Goal: Information Seeking & Learning: Learn about a topic

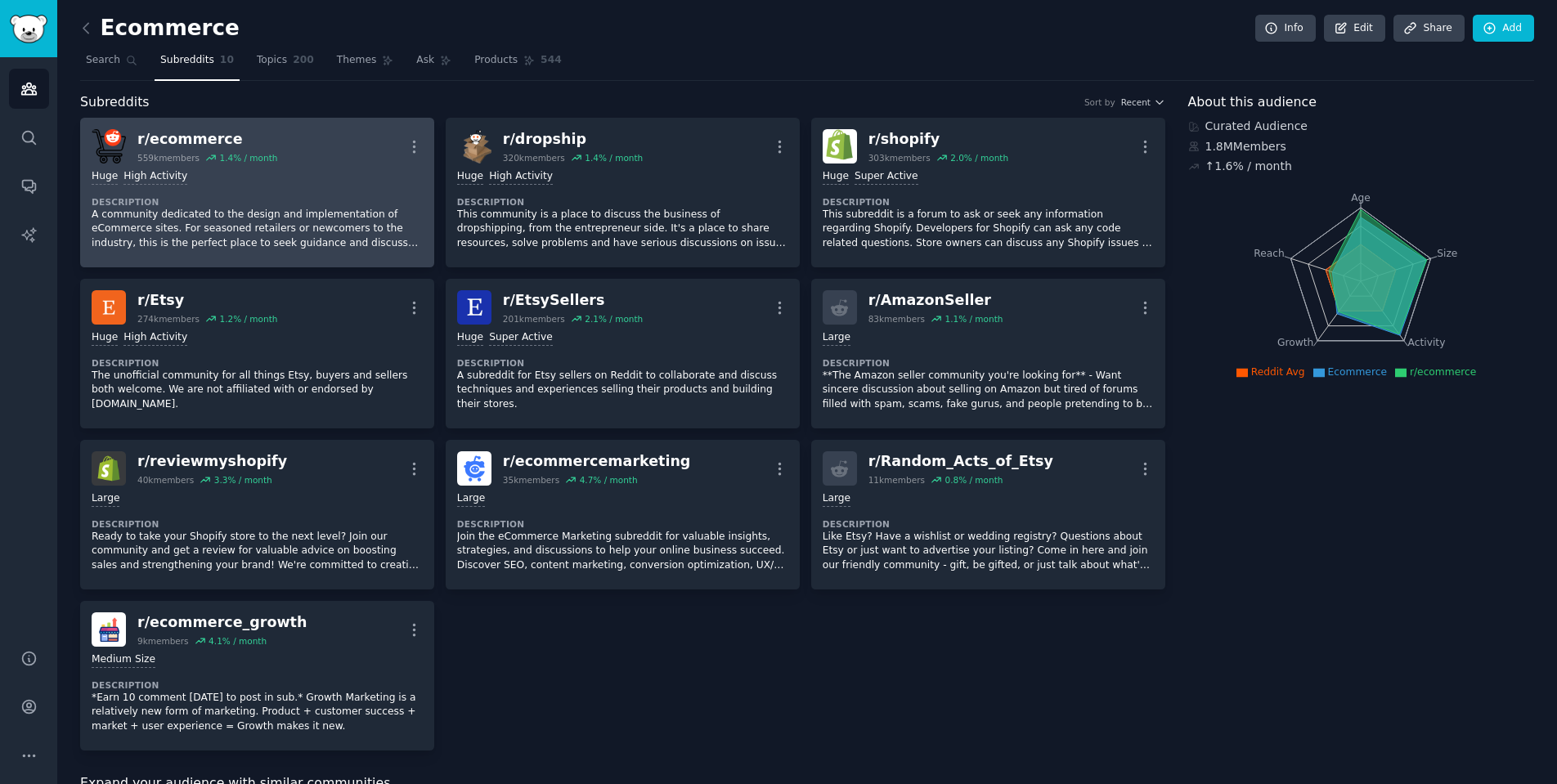
click at [194, 136] on div "r/ ecommerce" at bounding box center [207, 140] width 140 height 21
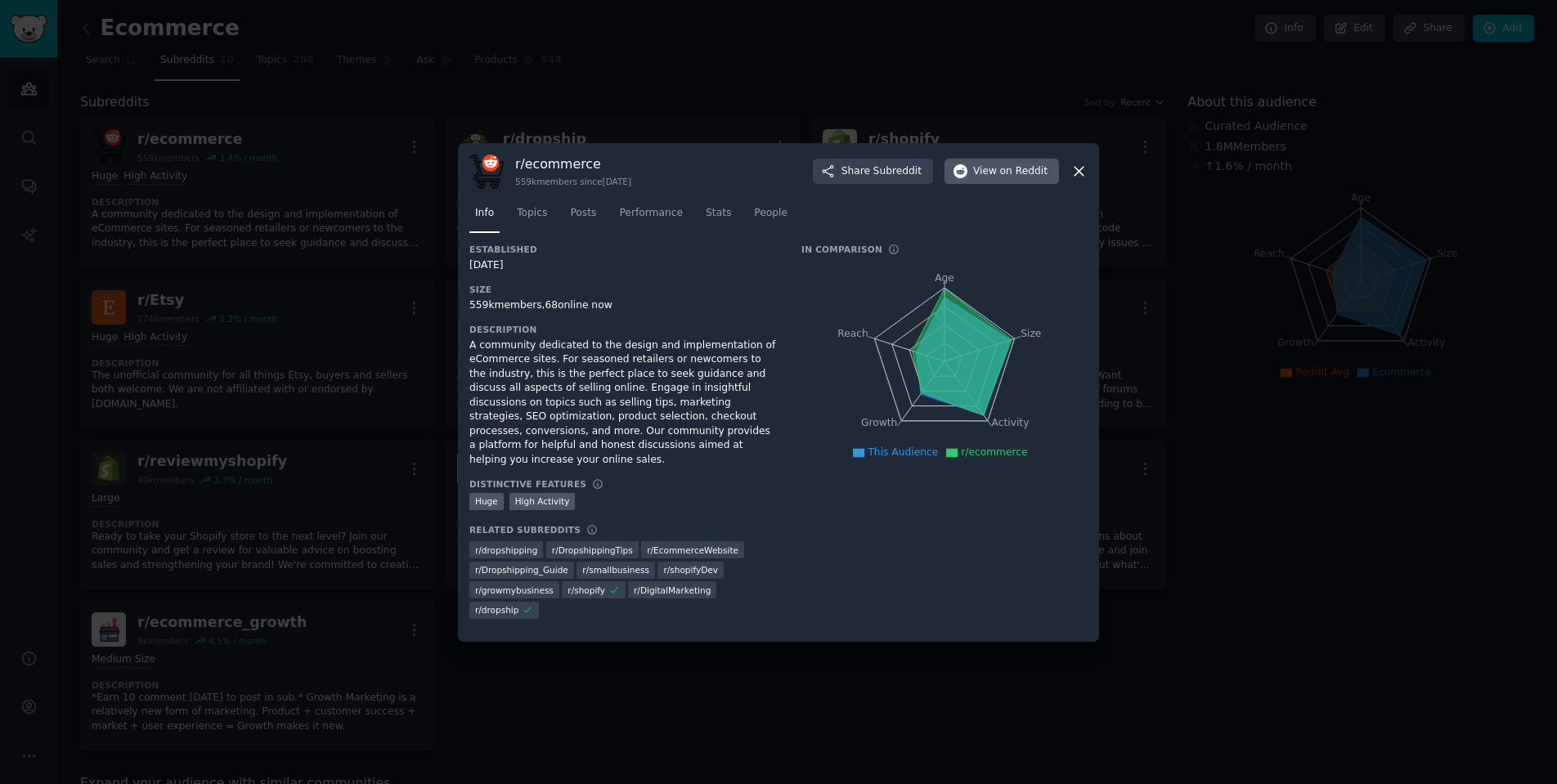
click at [984, 176] on span "View on Reddit" at bounding box center [1010, 171] width 74 height 15
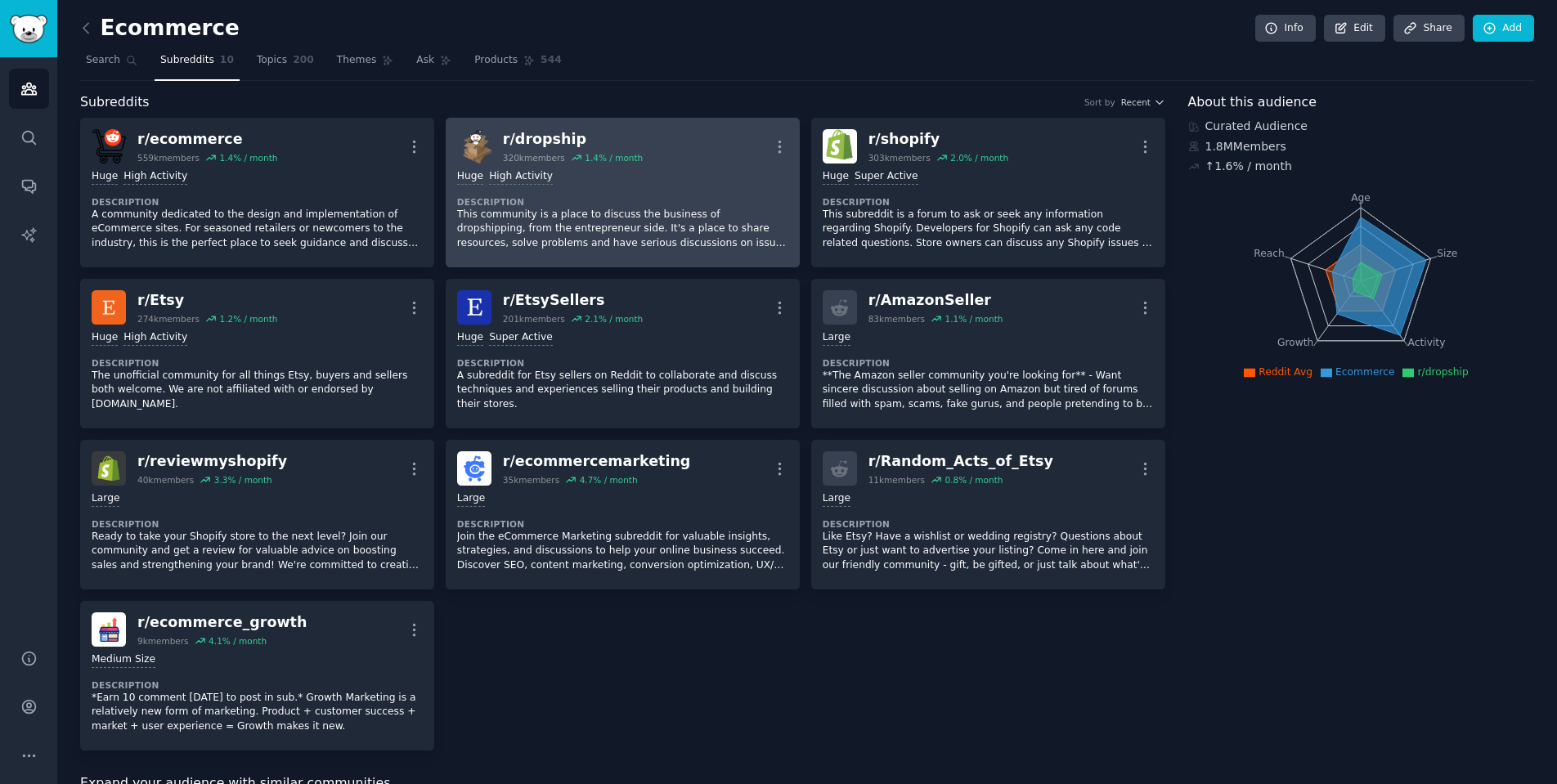
click at [664, 140] on div "r/ dropship 320k members 1.4 % / month More" at bounding box center [622, 146] width 331 height 34
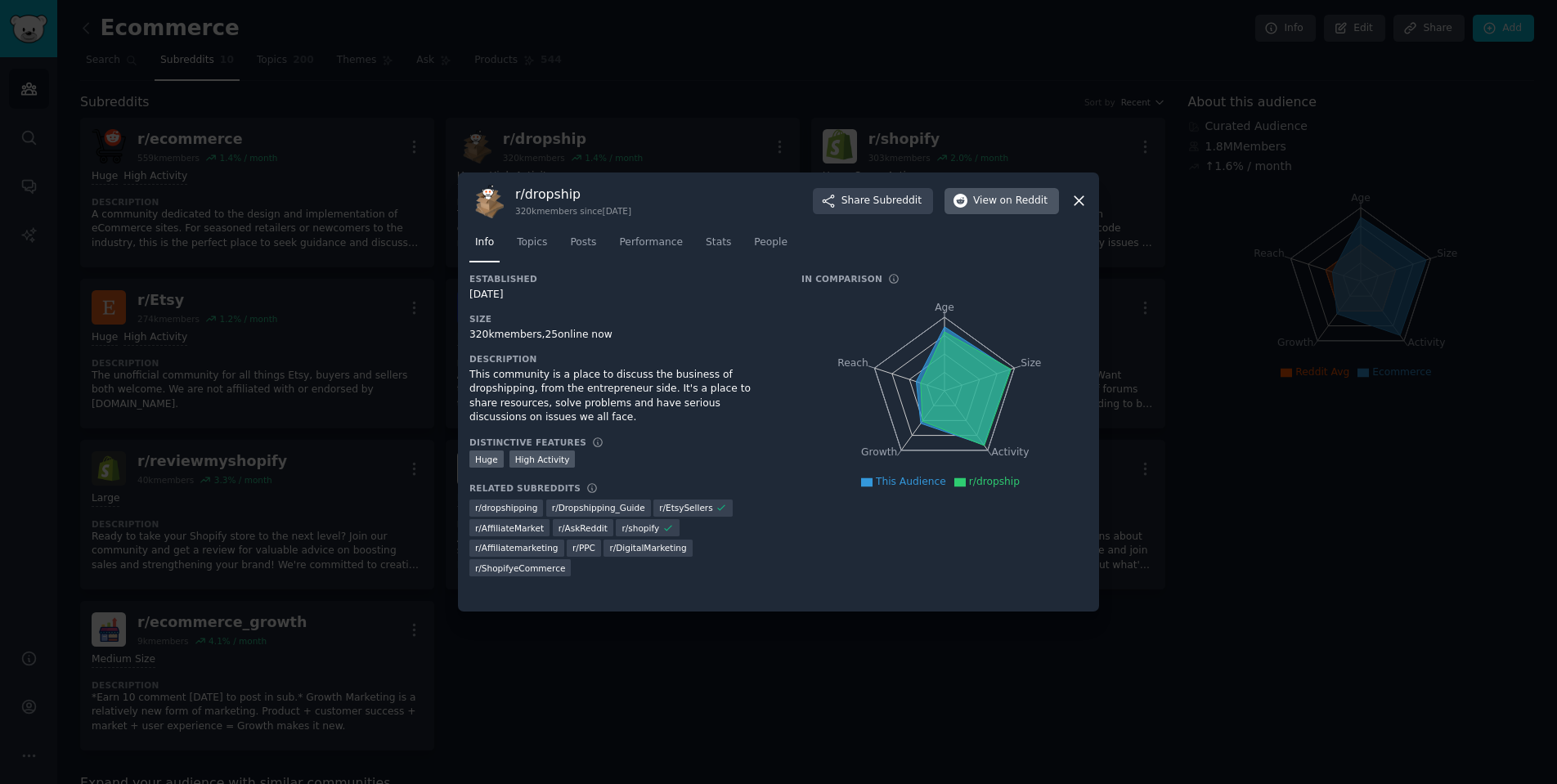
click at [1011, 200] on span "on Reddit" at bounding box center [1023, 201] width 47 height 15
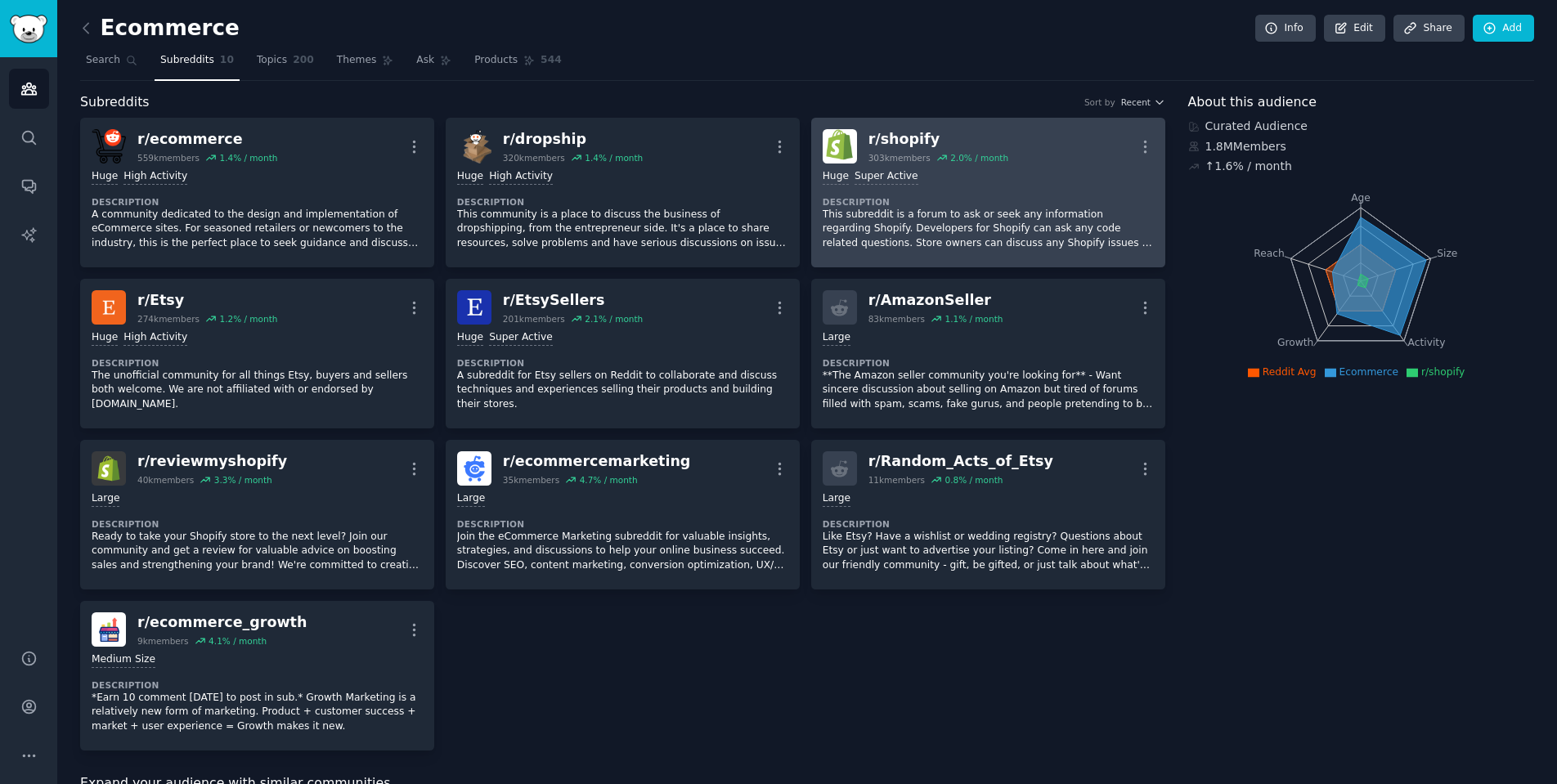
click at [907, 136] on div "r/ shopify" at bounding box center [938, 140] width 140 height 21
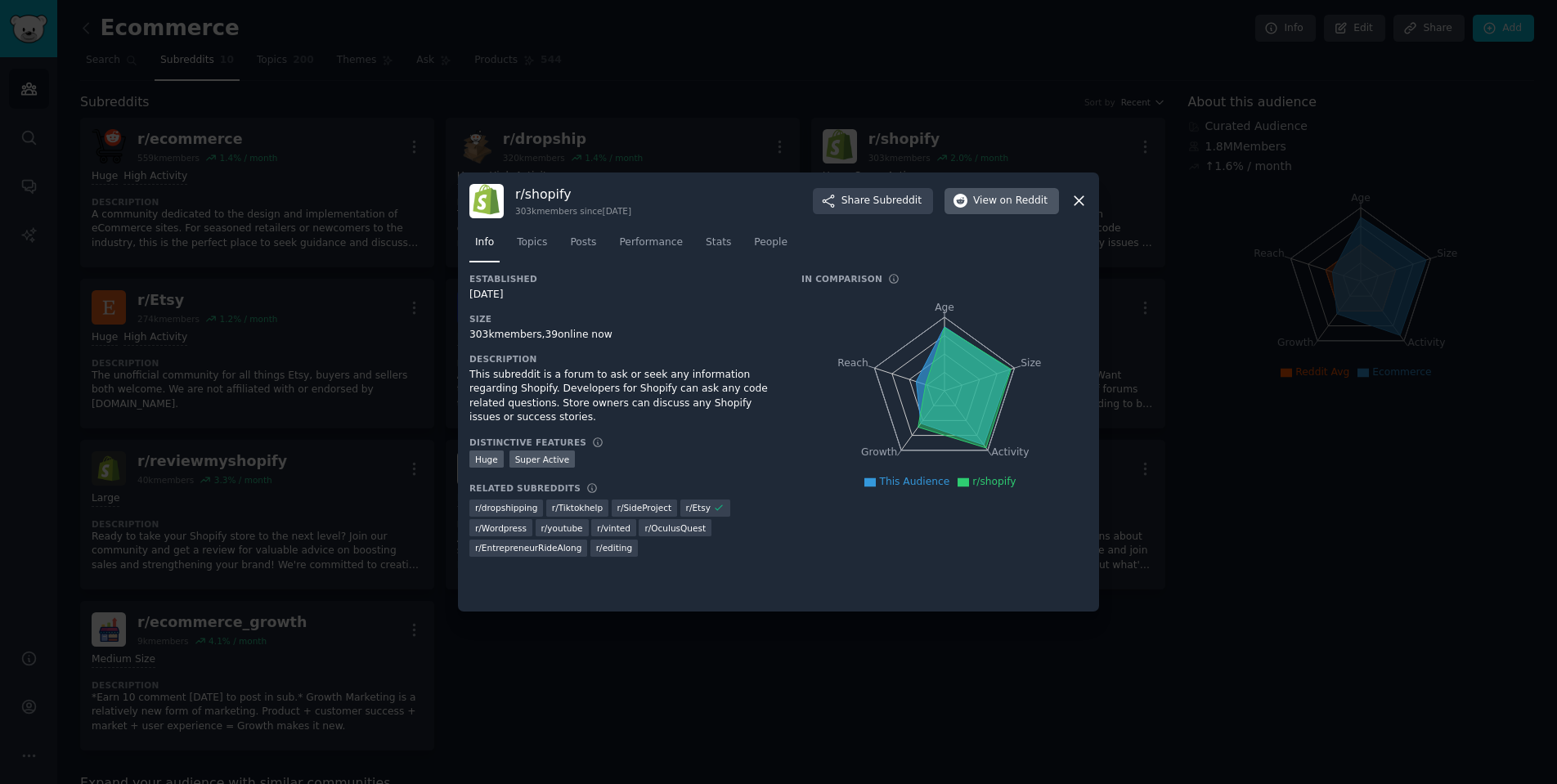
click at [975, 192] on button "View on Reddit" at bounding box center [1001, 201] width 115 height 26
click at [418, 419] on div at bounding box center [778, 392] width 1557 height 784
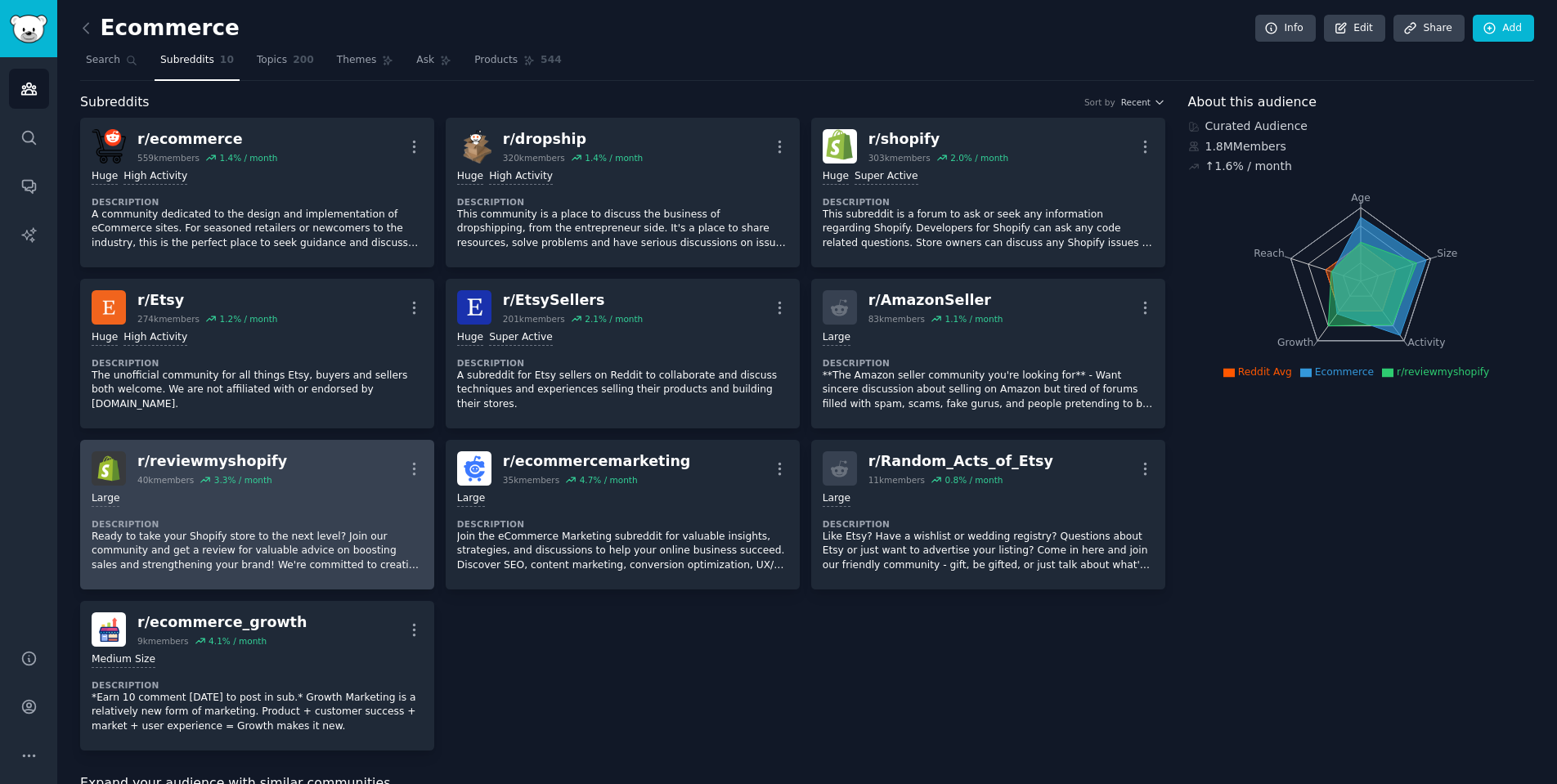
click at [276, 475] on div "r/ reviewmyshopify 40k members 3.3 % / month More" at bounding box center [257, 469] width 331 height 34
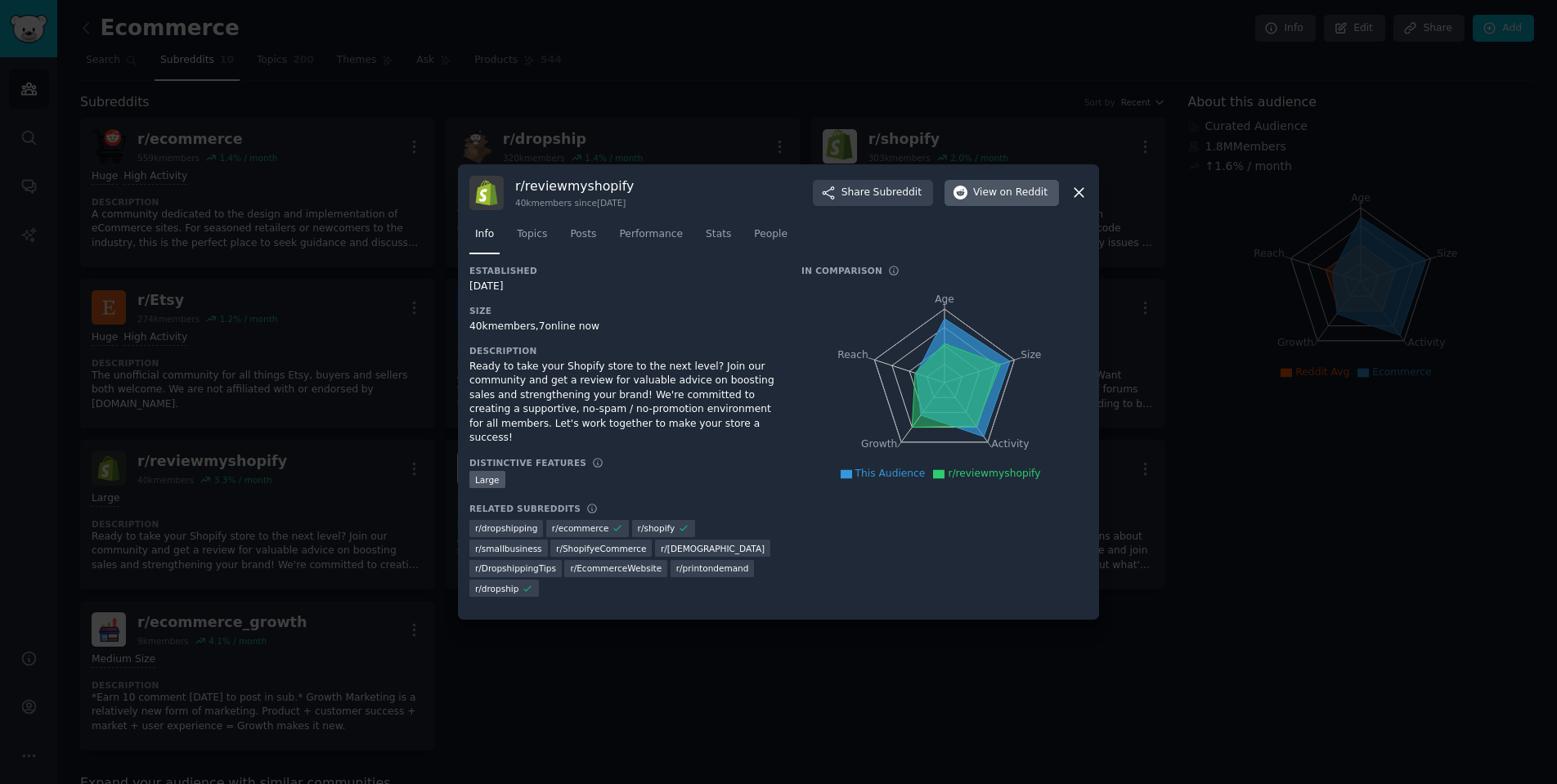
click at [987, 200] on span "View on Reddit" at bounding box center [1010, 192] width 74 height 15
click at [401, 314] on div at bounding box center [778, 392] width 1557 height 784
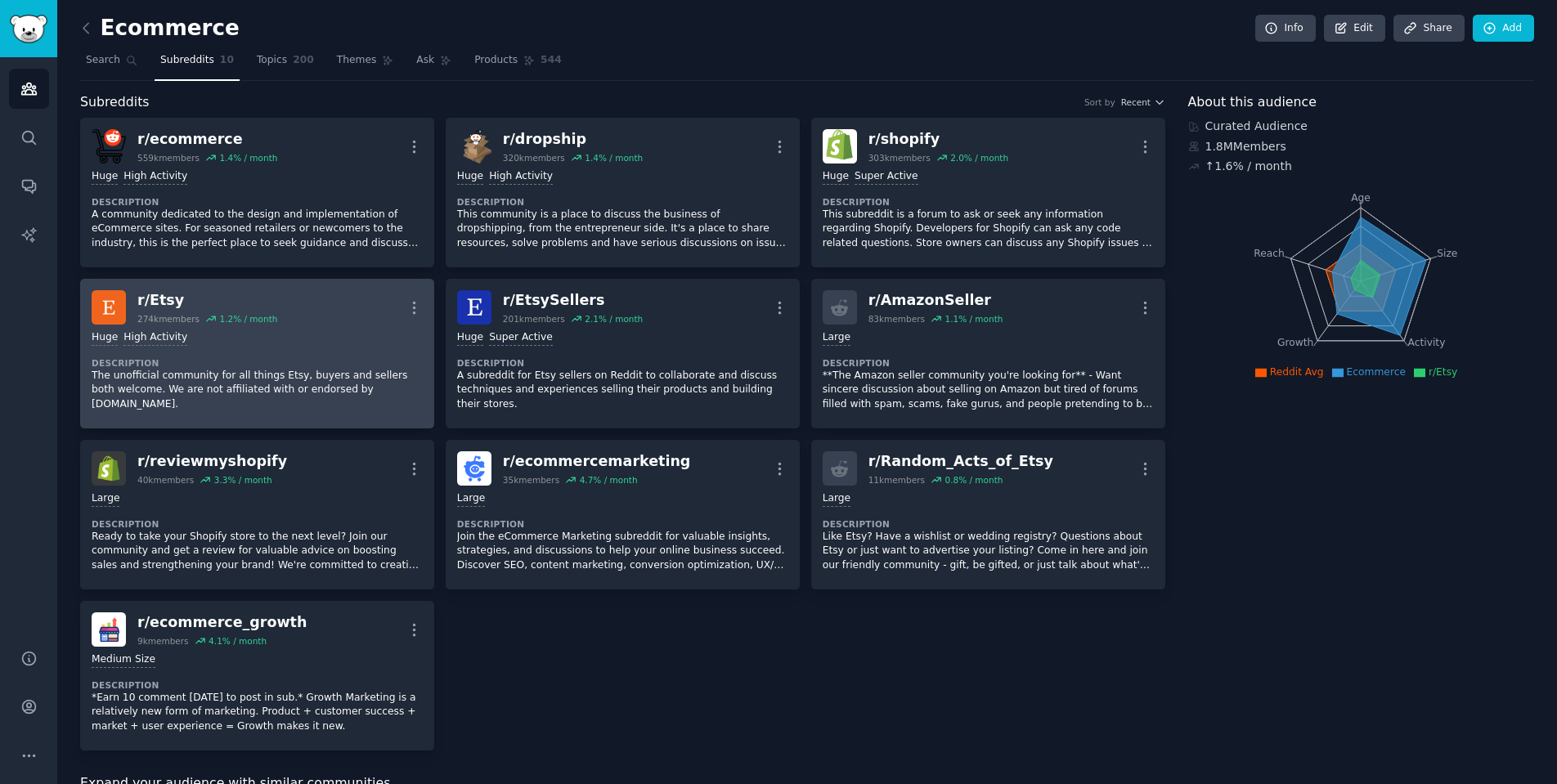
click at [259, 331] on div "Huge High Activity" at bounding box center [257, 338] width 331 height 16
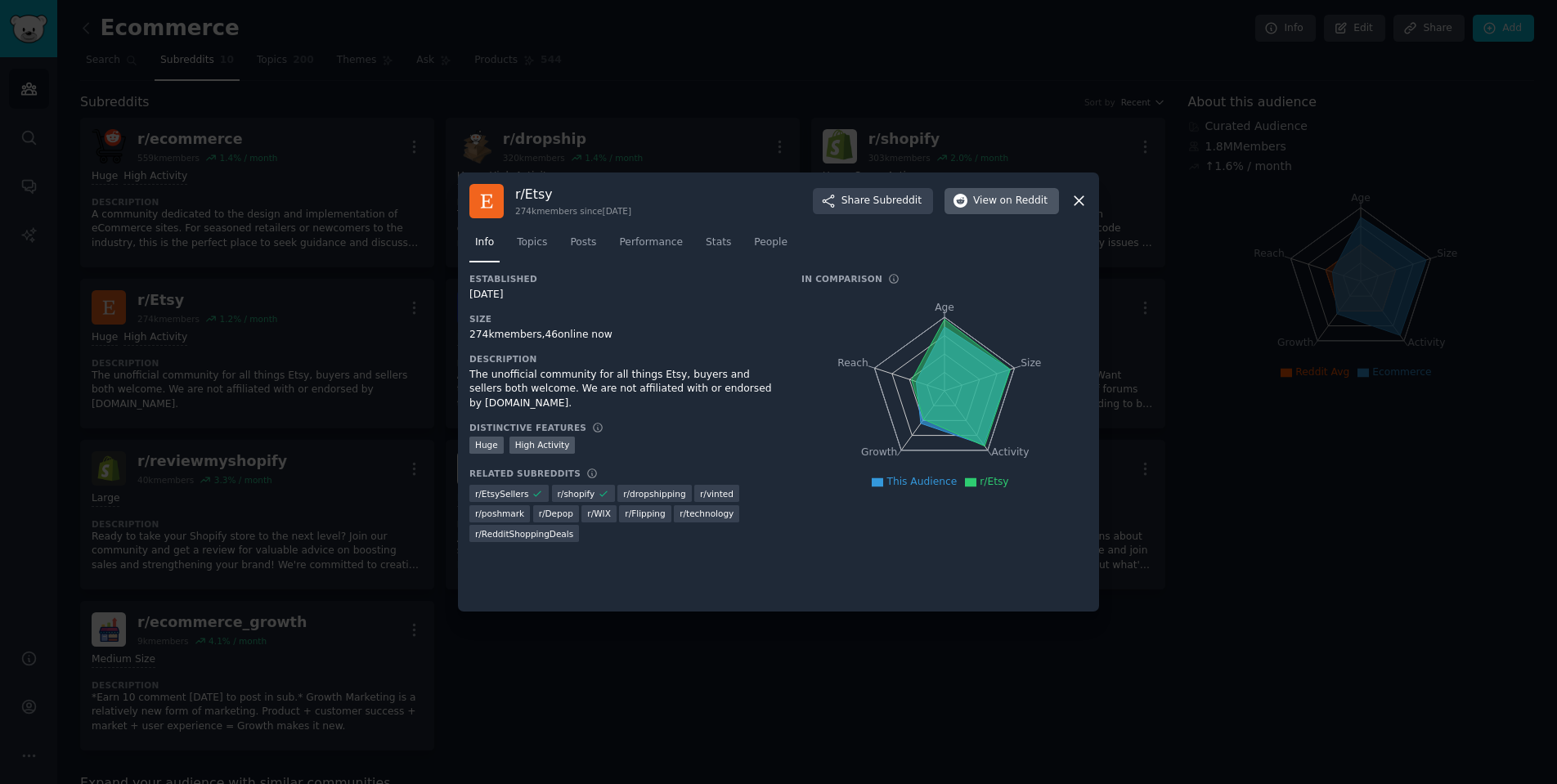
click at [970, 194] on button "View on Reddit" at bounding box center [1001, 201] width 115 height 26
click at [901, 679] on div at bounding box center [778, 392] width 1557 height 784
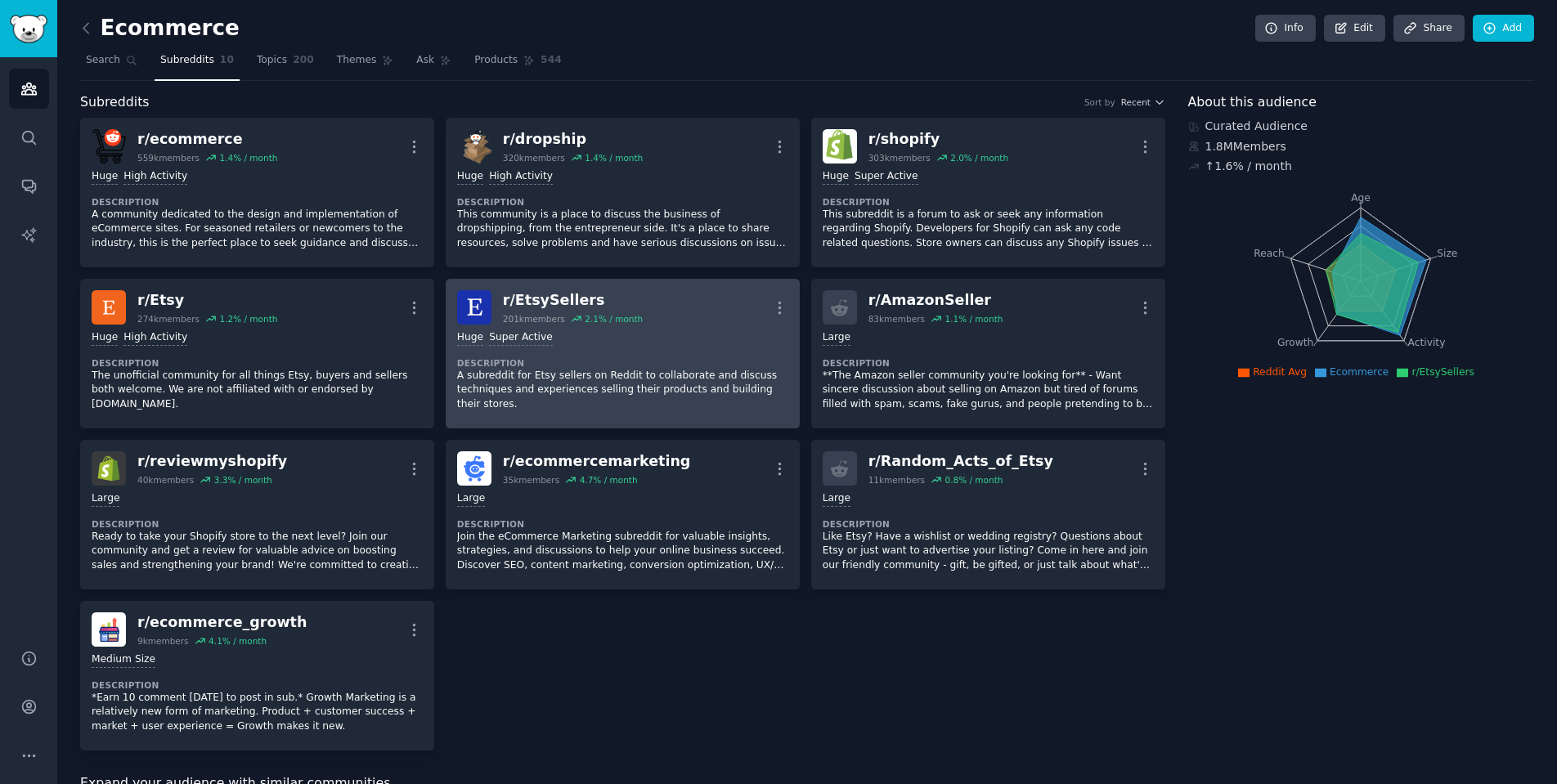
click at [677, 325] on div "Huge Super Active Description A subreddit for Etsy sellers on Reddit to collabo…" at bounding box center [622, 370] width 331 height 92
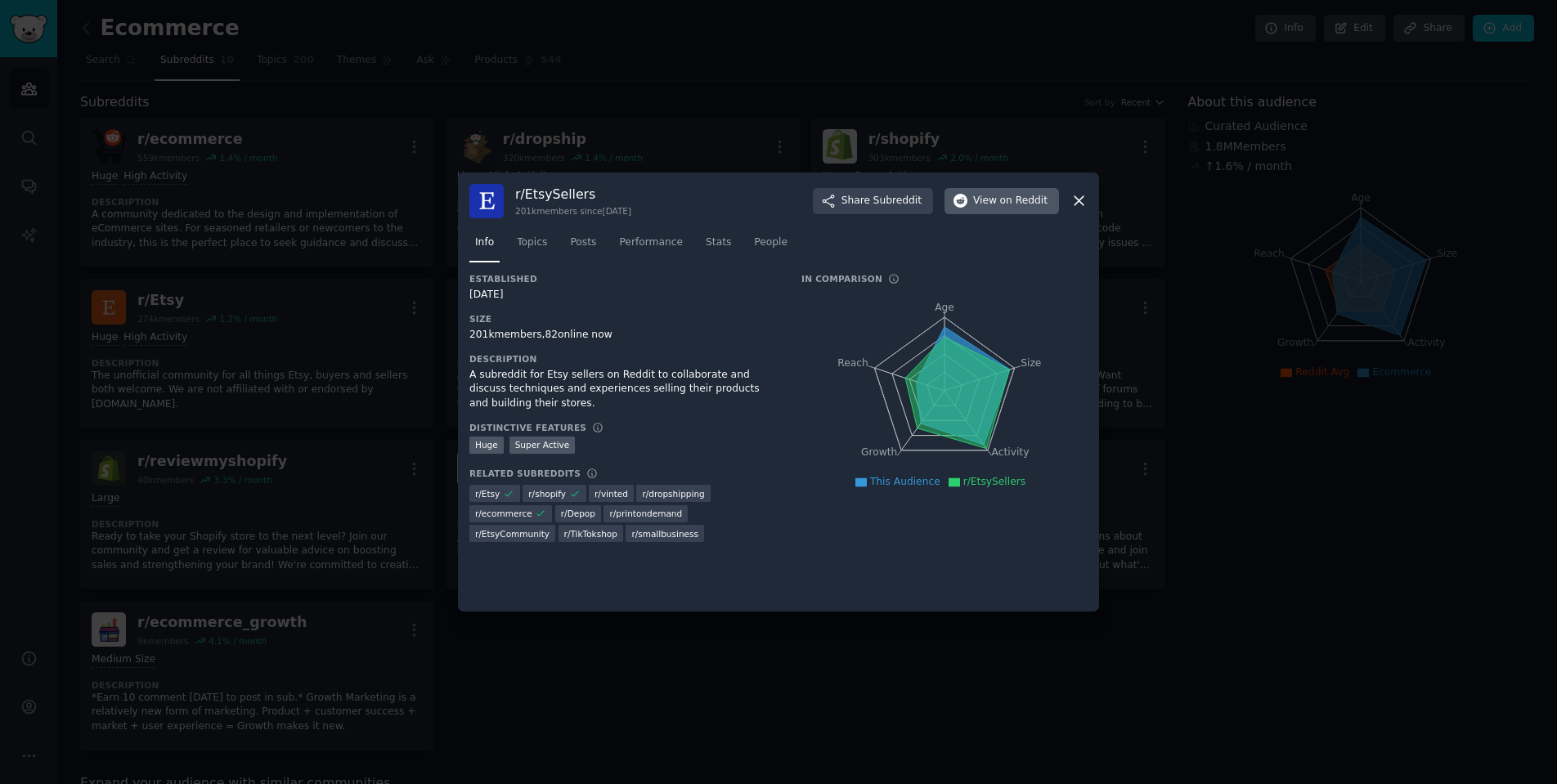
click at [994, 211] on button "View on Reddit" at bounding box center [1001, 201] width 115 height 26
click at [831, 141] on div at bounding box center [778, 392] width 1557 height 784
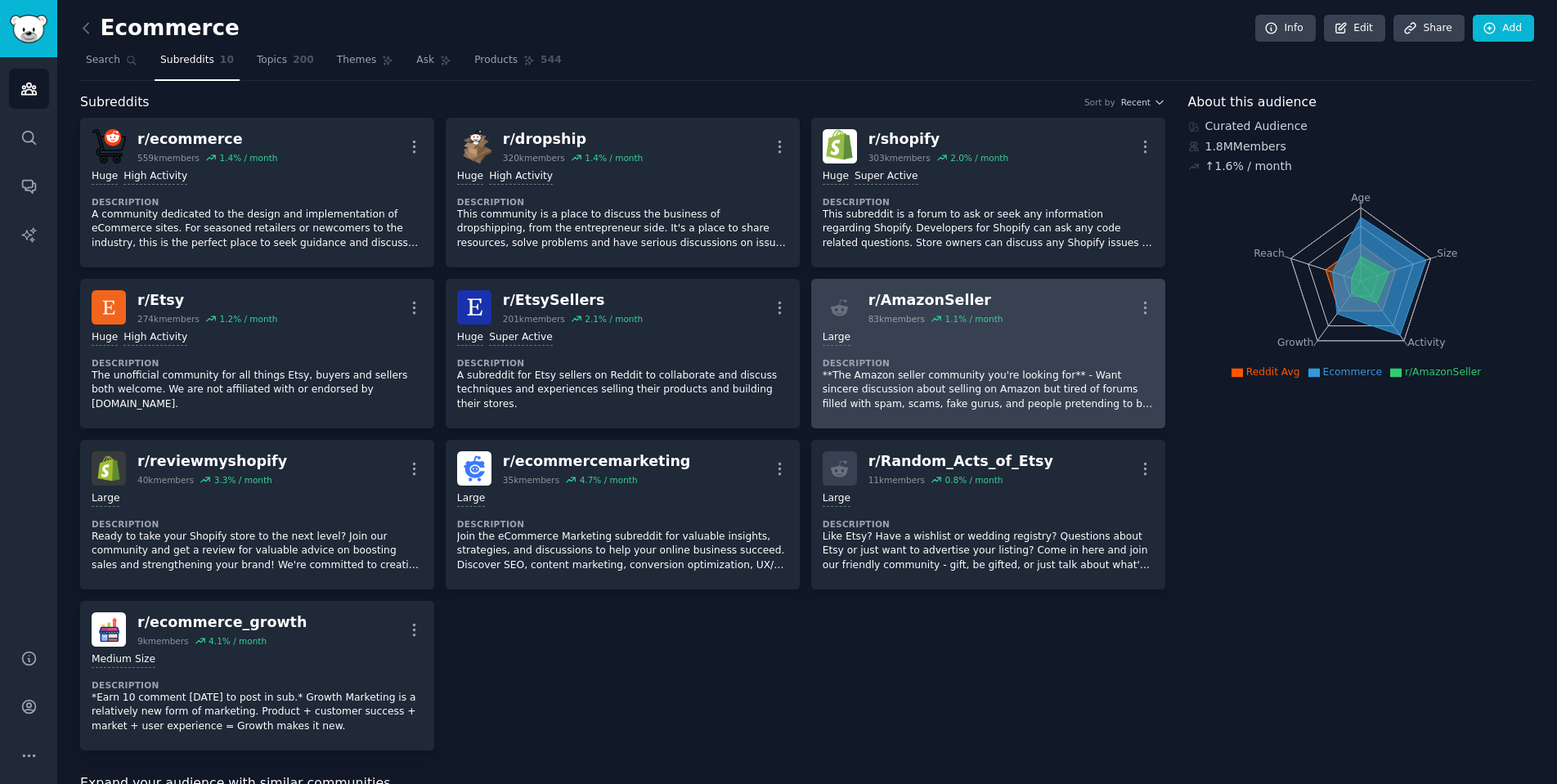
click at [932, 340] on div "Large" at bounding box center [988, 338] width 331 height 16
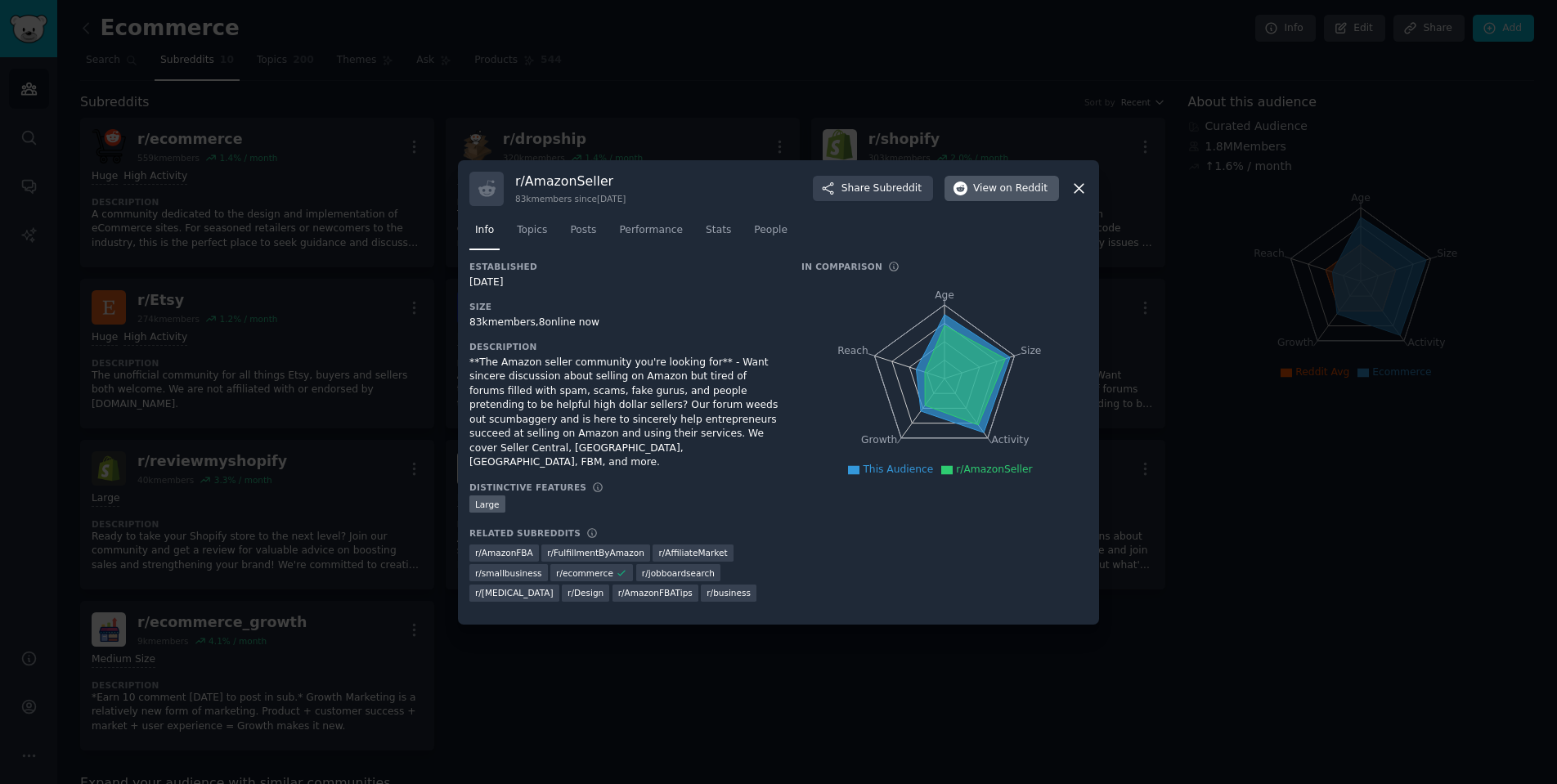
click at [1016, 196] on span "on Reddit" at bounding box center [1023, 189] width 47 height 15
click at [536, 720] on div at bounding box center [778, 392] width 1557 height 784
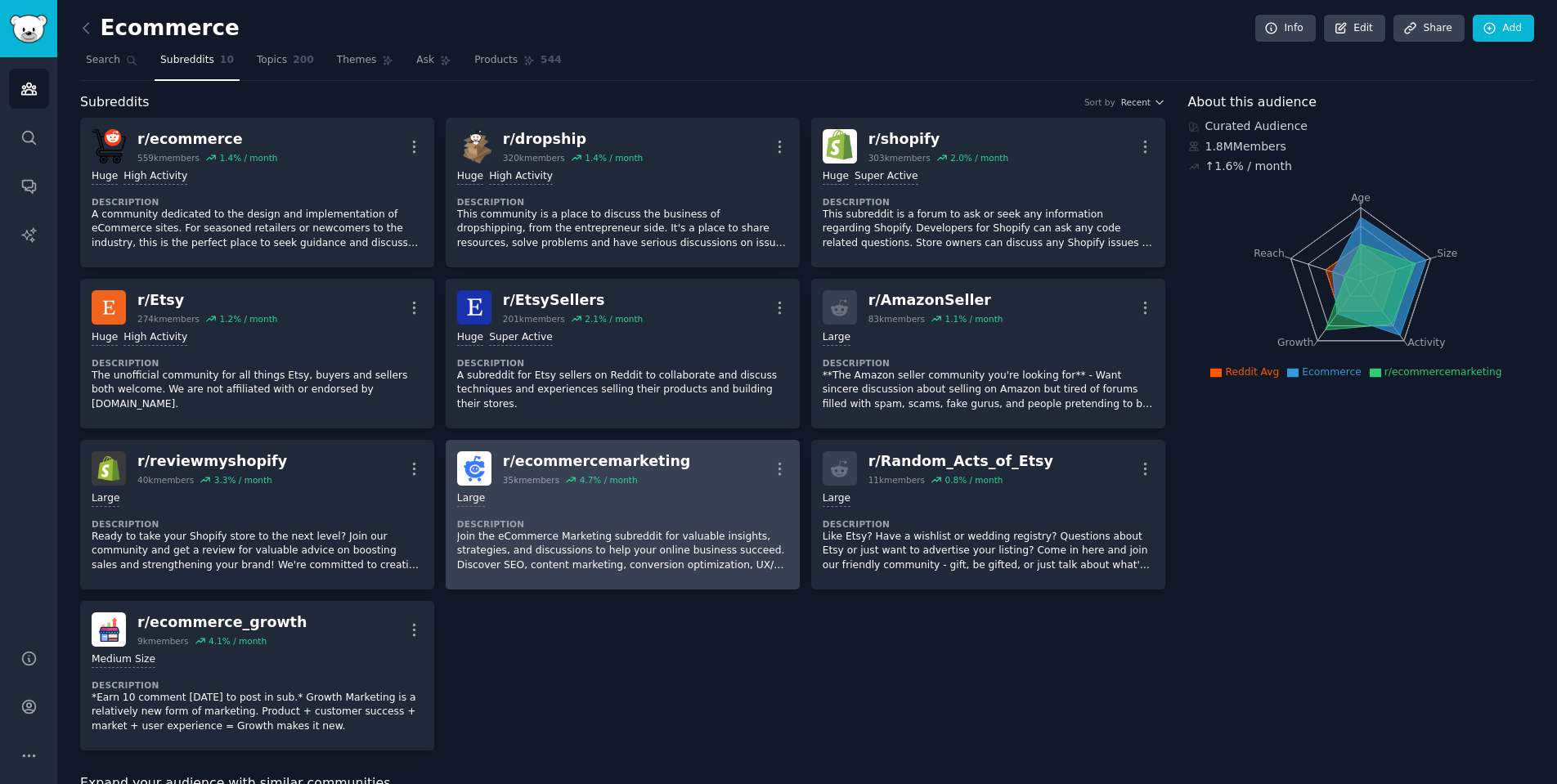
click at [603, 501] on div "Large" at bounding box center [622, 499] width 331 height 16
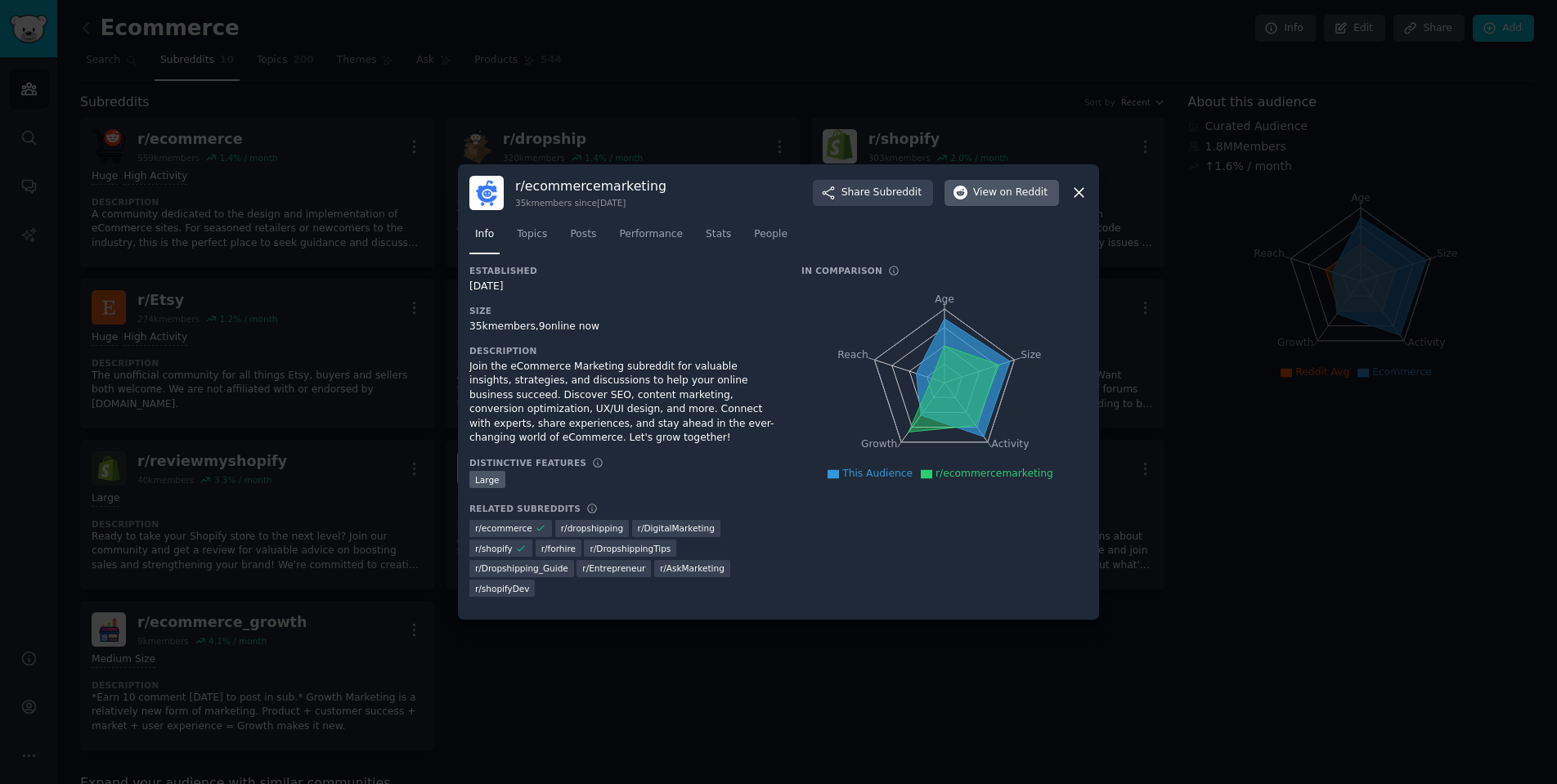
click at [1013, 196] on span "on Reddit" at bounding box center [1023, 192] width 47 height 15
click at [944, 760] on div at bounding box center [778, 392] width 1557 height 784
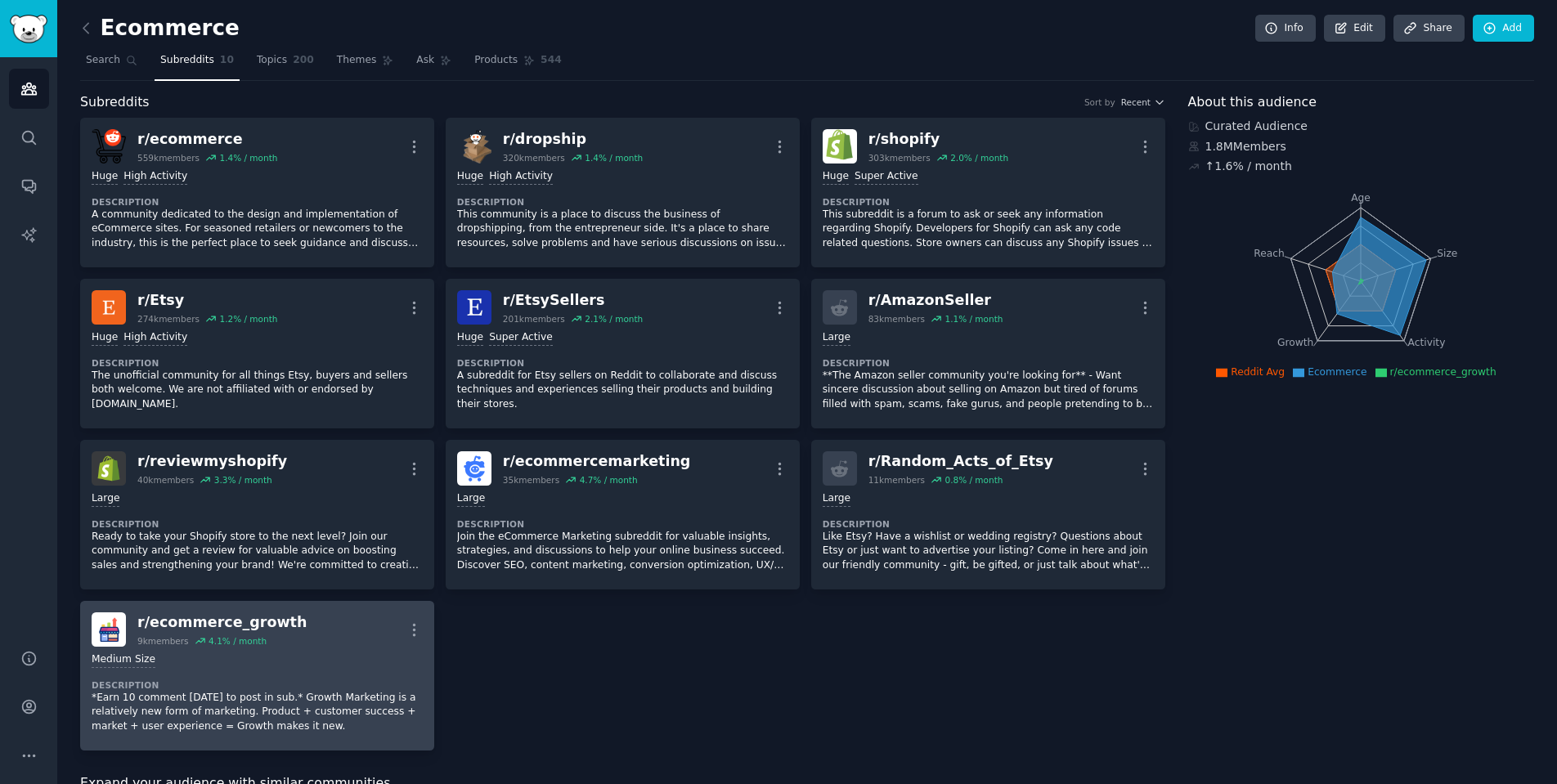
click at [246, 699] on p "*Earn 10 comment [DATE] to post in sub.* Growth Marketing is a relatively new f…" at bounding box center [257, 712] width 331 height 43
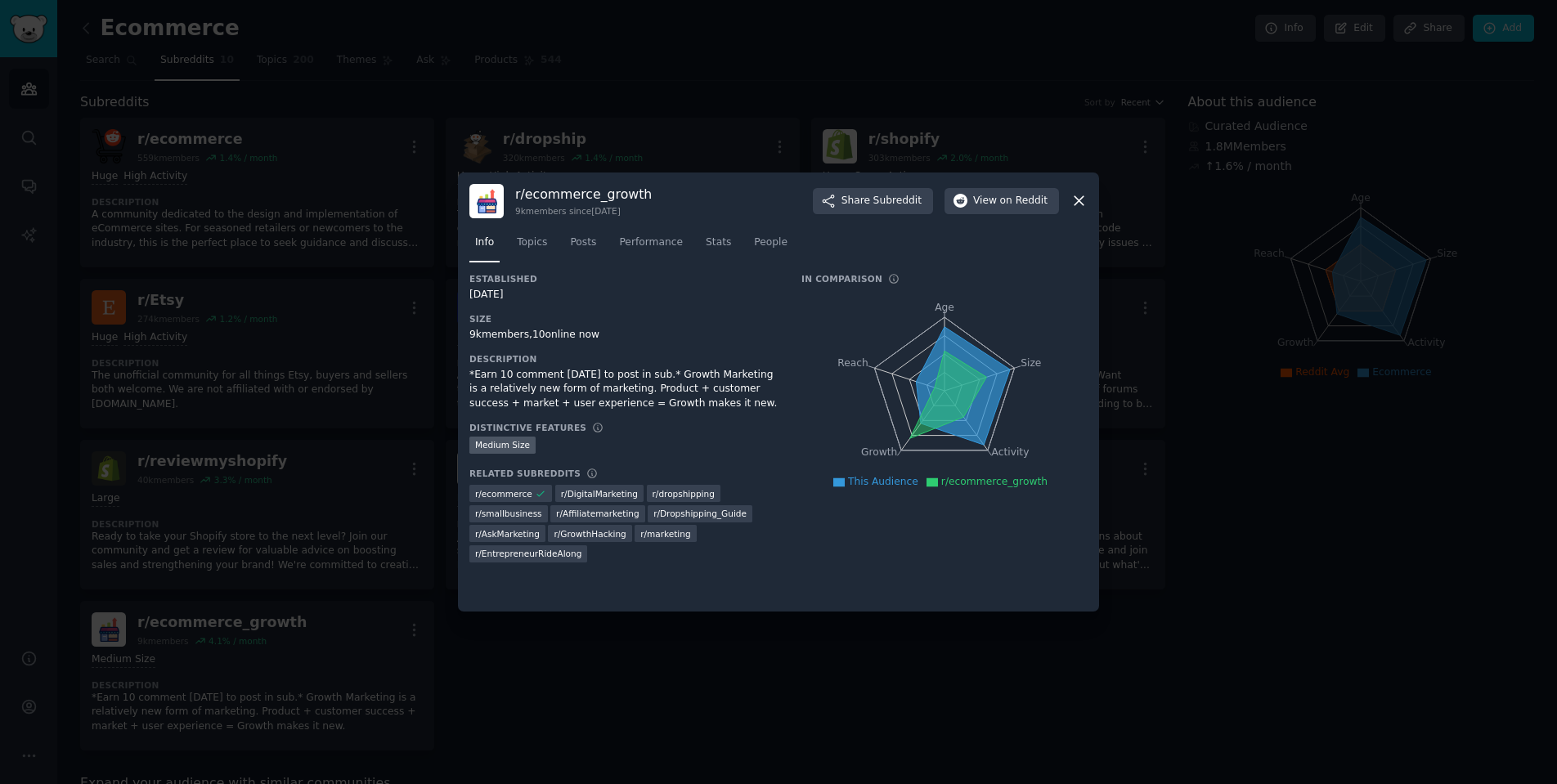
click at [1272, 314] on div at bounding box center [778, 392] width 1557 height 784
